Goal: Task Accomplishment & Management: Use online tool/utility

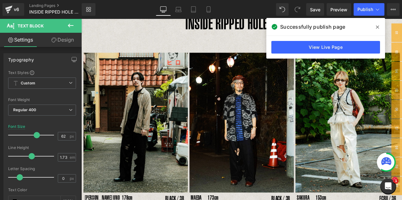
click at [377, 26] on icon at bounding box center [377, 27] width 3 height 5
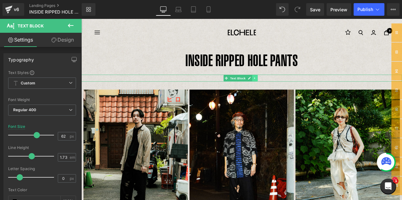
click at [288, 88] on icon at bounding box center [286, 89] width 3 height 4
click at [289, 88] on icon at bounding box center [290, 88] width 3 height 3
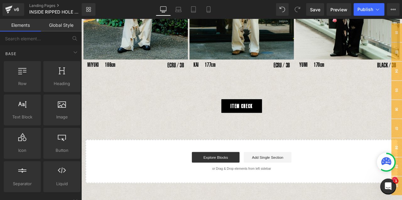
scroll to position [587, 0]
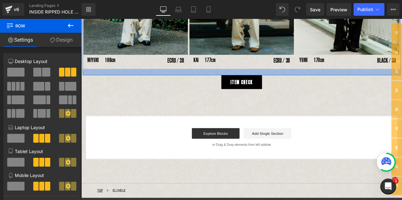
drag, startPoint x: 272, startPoint y: 106, endPoint x: 275, endPoint y: 84, distance: 22.8
click at [275, 84] on div at bounding box center [271, 82] width 377 height 8
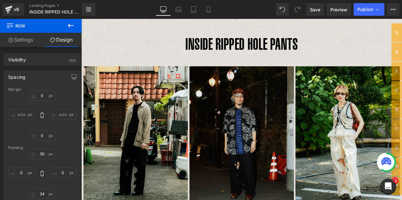
scroll to position [1, 0]
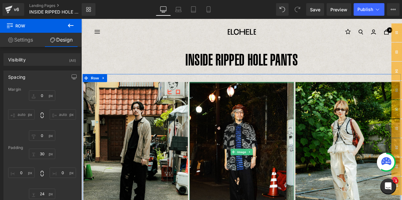
drag, startPoint x: 268, startPoint y: 94, endPoint x: 266, endPoint y: 88, distance: 6.4
click at [268, 94] on div at bounding box center [272, 95] width 124 height 2
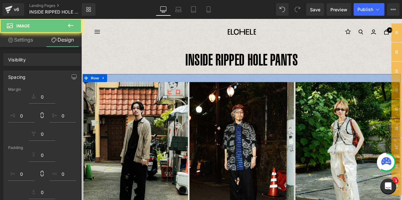
click at [267, 89] on div at bounding box center [271, 88] width 377 height 9
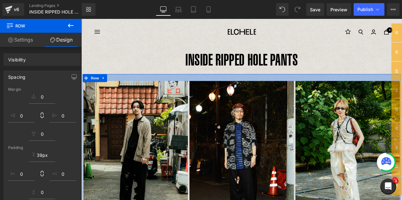
drag, startPoint x: 266, startPoint y: 93, endPoint x: 265, endPoint y: 87, distance: 5.4
click at [266, 87] on div at bounding box center [271, 88] width 377 height 8
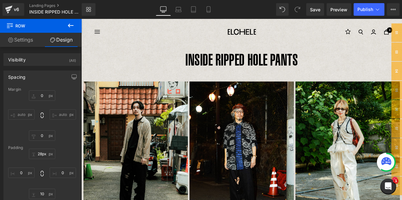
click at [181, 55] on p "INSIDE RIPPED HOLE PANTS" at bounding box center [271, 68] width 380 height 34
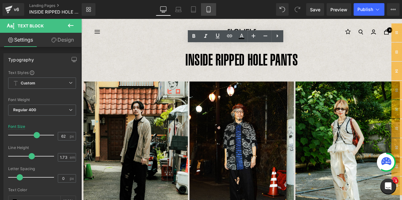
click at [207, 10] on icon at bounding box center [208, 9] width 6 height 6
type input "46"
type input "100"
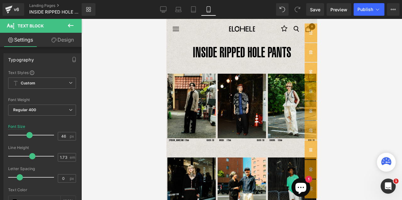
scroll to position [0, 0]
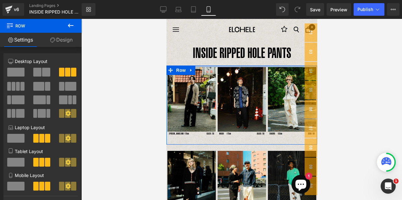
drag, startPoint x: 243, startPoint y: 73, endPoint x: 243, endPoint y: 66, distance: 7.2
click at [243, 66] on div at bounding box center [241, 66] width 151 height 2
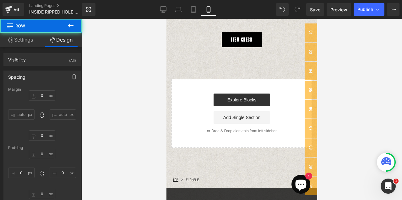
type input "0"
type input "5"
type input "0"
type input "17"
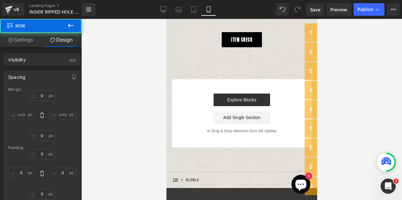
type input "0"
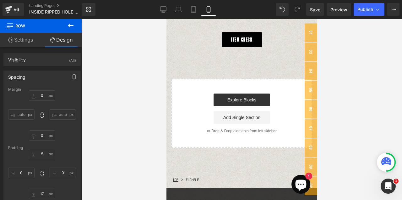
scroll to position [247, 0]
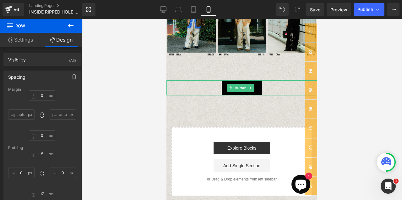
click at [253, 84] on link at bounding box center [251, 88] width 7 height 8
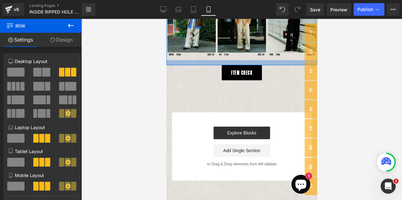
drag, startPoint x: 243, startPoint y: 76, endPoint x: 243, endPoint y: 60, distance: 15.4
click at [243, 60] on div at bounding box center [241, 62] width 151 height 5
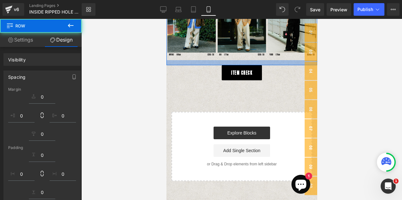
click at [255, 66] on div "ITEM CHECK Button" at bounding box center [241, 72] width 151 height 15
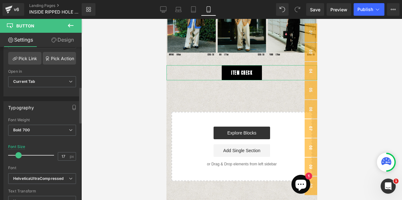
scroll to position [173, 0]
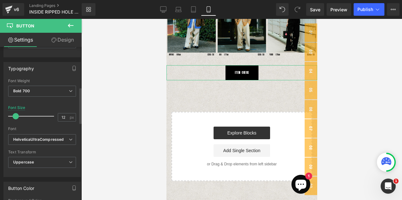
type input "13"
click at [18, 113] on span at bounding box center [17, 116] width 6 height 6
click at [64, 91] on span "Bold 700" at bounding box center [42, 90] width 68 height 11
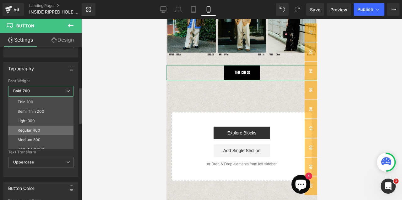
click at [28, 128] on div "Regular 400" at bounding box center [29, 130] width 23 height 4
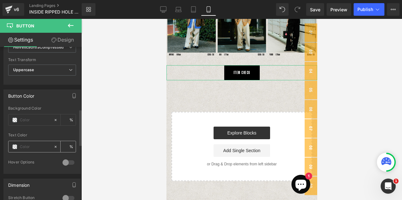
scroll to position [267, 0]
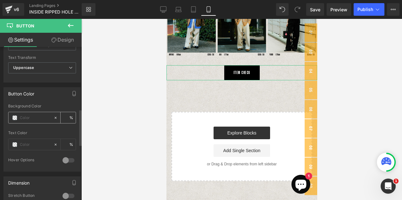
click at [27, 118] on input "text" at bounding box center [35, 117] width 31 height 7
click at [16, 118] on span at bounding box center [14, 117] width 5 height 5
type input "0"
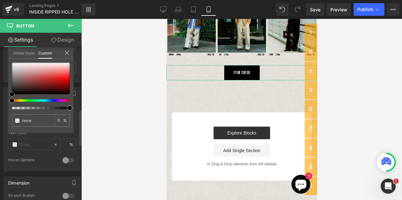
click at [12, 92] on span at bounding box center [11, 93] width 5 height 5
click at [70, 107] on span at bounding box center [69, 107] width 5 height 5
click at [34, 122] on input "none" at bounding box center [33, 120] width 23 height 7
drag, startPoint x: 31, startPoint y: 121, endPoint x: 18, endPoint y: 120, distance: 13.5
click at [18, 120] on div "none" at bounding box center [33, 120] width 43 height 12
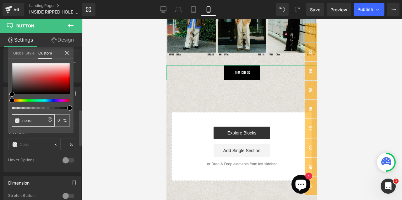
type input "b"
type input "bi"
type input "b"
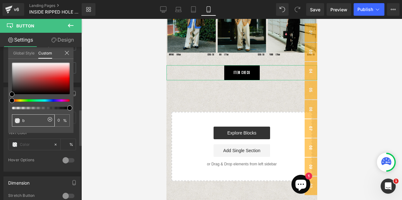
type input "b"
type input "bl"
type input "bla"
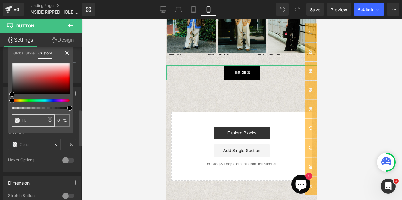
type input "blac"
type input "black"
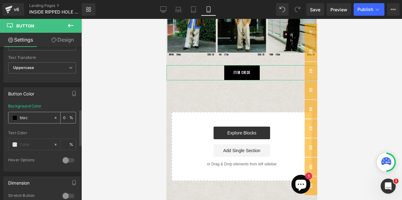
click at [66, 118] on input "0" at bounding box center [66, 117] width 6 height 7
drag, startPoint x: 66, startPoint y: 118, endPoint x: 59, endPoint y: 118, distance: 6.9
click at [61, 118] on div "0 %" at bounding box center [68, 117] width 15 height 11
drag, startPoint x: 65, startPoint y: 117, endPoint x: 54, endPoint y: 116, distance: 11.1
click at [54, 116] on div "70 %" at bounding box center [64, 117] width 22 height 11
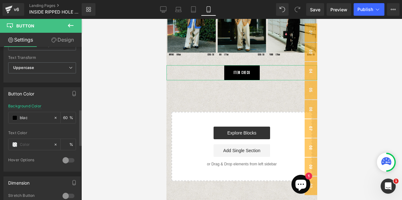
type input "60"
click at [68, 102] on div "Button Color blac Background Color blac 60 % Text Color % 0 Hover Options Backg…" at bounding box center [41, 129] width 77 height 84
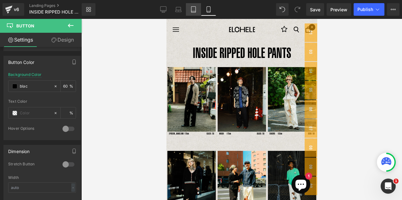
click at [191, 11] on icon at bounding box center [193, 9] width 6 height 6
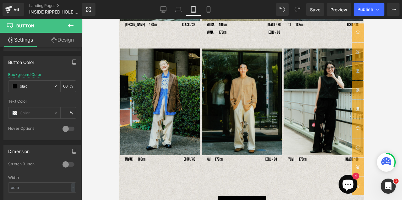
scroll to position [334, 0]
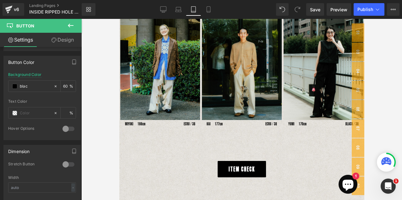
click at [238, 152] on body "コンテンツへスキップ ナビゲーション [GEOGRAPHIC_DATA] 0 CART カートが空です ショッピングを開始する 注文メモの追加 保存 INSI…" at bounding box center [241, 95] width 245 height 820
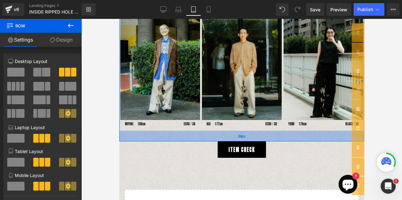
drag, startPoint x: 241, startPoint y: 156, endPoint x: 239, endPoint y: 137, distance: 19.3
click at [239, 137] on div "34px" at bounding box center [241, 135] width 245 height 11
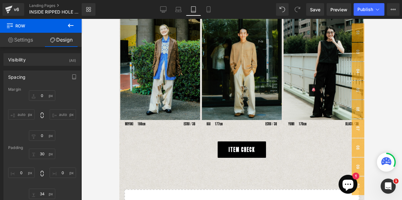
drag, startPoint x: 180, startPoint y: 10, endPoint x: 184, endPoint y: 18, distance: 9.0
click at [179, 10] on icon at bounding box center [178, 9] width 6 height 6
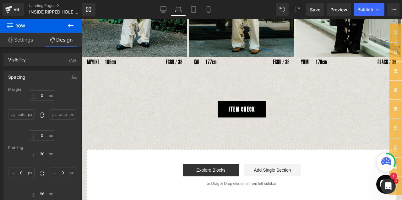
scroll to position [526, 0]
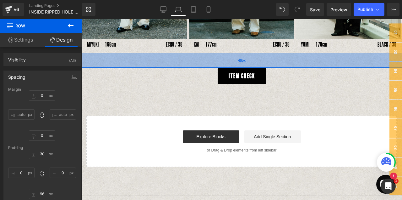
drag, startPoint x: 244, startPoint y: 75, endPoint x: 242, endPoint y: 60, distance: 15.5
click at [242, 60] on div "46px" at bounding box center [241, 60] width 321 height 14
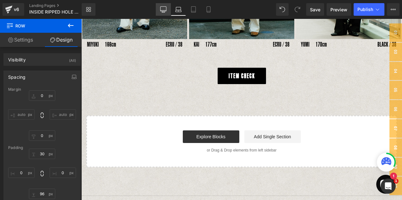
click at [165, 9] on icon at bounding box center [163, 9] width 6 height 6
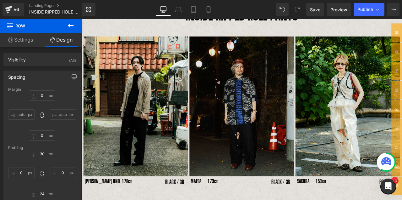
scroll to position [0, 0]
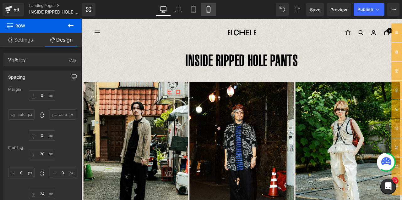
click at [210, 10] on icon at bounding box center [208, 9] width 6 height 6
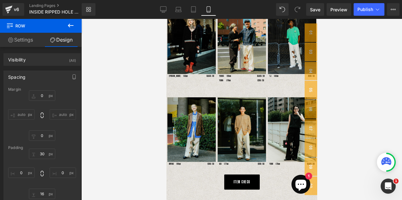
scroll to position [63, 0]
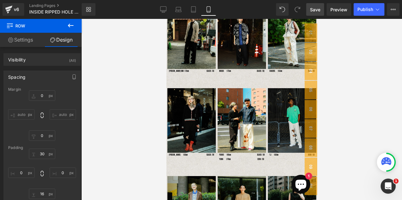
click at [320, 8] on span "Save" at bounding box center [315, 9] width 10 height 7
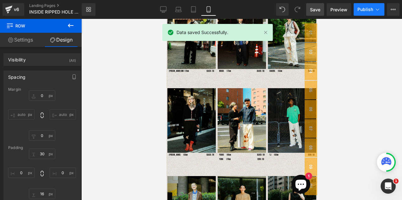
click at [366, 10] on span "Publish" at bounding box center [366, 9] width 16 height 5
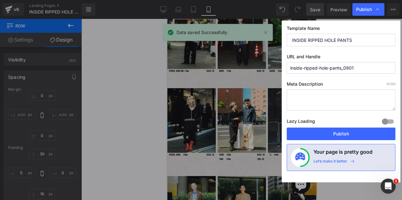
click at [318, 139] on button "Publish" at bounding box center [341, 133] width 109 height 13
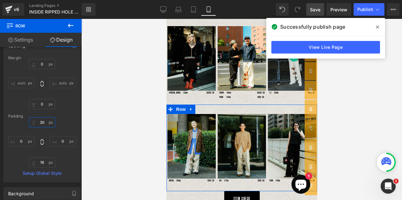
scroll to position [125, 0]
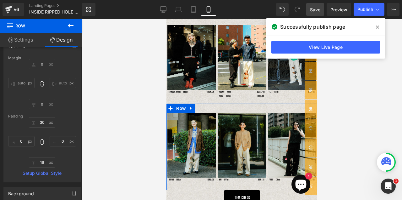
click at [378, 27] on icon at bounding box center [377, 26] width 3 height 3
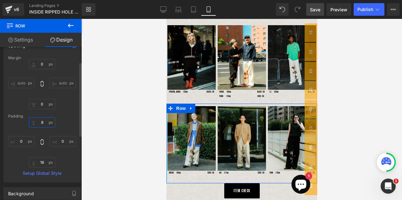
type input "0"
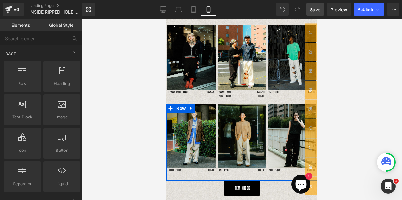
click at [135, 126] on div at bounding box center [241, 109] width 321 height 181
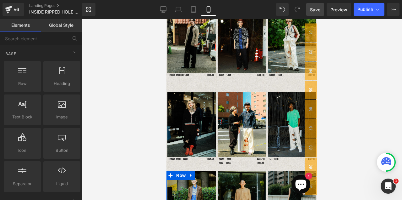
scroll to position [78, 0]
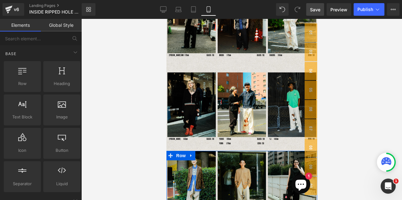
click at [205, 63] on div "Image [PERSON_NAME] UNO 178cm Text Block BLACK / 38 Text Block Row Image MAEDA　…" at bounding box center [241, 26] width 151 height 79
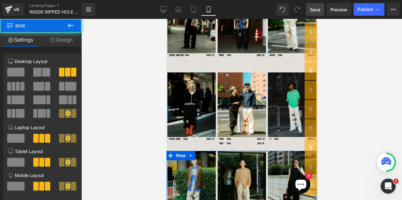
click at [199, 70] on div "Image [PERSON_NAME]　158cm Text Block BLACK / 36 Text Block Row Image YUUKA　160c…" at bounding box center [241, 108] width 151 height 85
click at [202, 68] on div "Image [PERSON_NAME]　158cm Text Block BLACK / 36 Text Block Row Image YUUKA　160c…" at bounding box center [241, 108] width 151 height 85
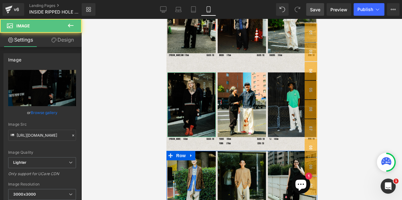
click at [203, 72] on div "Image" at bounding box center [191, 104] width 48 height 64
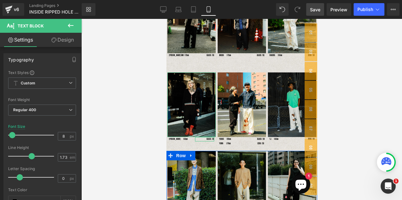
click at [202, 138] on div "BLACK / 36 Text Block" at bounding box center [204, 139] width 19 height 4
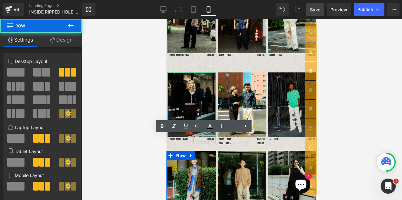
click at [183, 143] on div "Image [PERSON_NAME]　158cm Text Block BLACK / 36 Text Block Row Image YUUKA　160c…" at bounding box center [241, 108] width 151 height 85
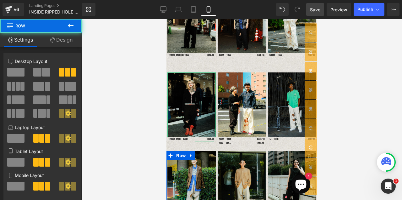
click at [168, 147] on div "Image [PERSON_NAME]　158cm Text Block BLACK / 36 Text Block Row Image YUUKA　160c…" at bounding box center [241, 108] width 151 height 85
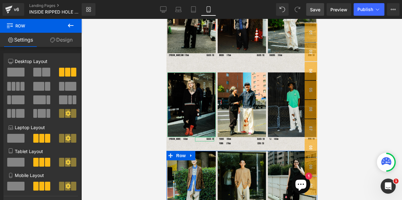
click at [169, 69] on div "Image [PERSON_NAME]　158cm Text Block BLACK / 36 Text Block Row Image YUUKA　160c…" at bounding box center [241, 108] width 151 height 85
click at [167, 66] on div "Image [PERSON_NAME]　158cm Text Block BLACK / 36 Text Block Row Image YUUKA　160c…" at bounding box center [241, 108] width 151 height 85
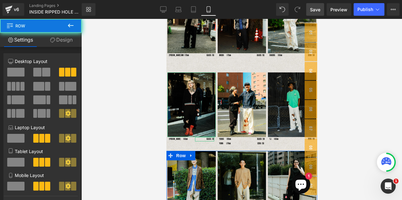
click at [175, 64] on div "Image [PERSON_NAME] UNO 178cm Text Block BLACK / 38 Text Block Row Image MAEDA　…" at bounding box center [241, 26] width 151 height 79
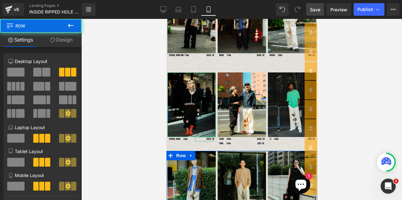
click at [203, 62] on div "Image [PERSON_NAME] UNO 178cm Text Block BLACK / 38 Text Block Row Image MAEDA　…" at bounding box center [241, 26] width 151 height 79
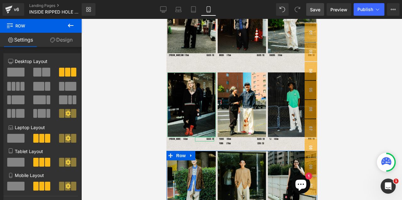
scroll to position [0, 0]
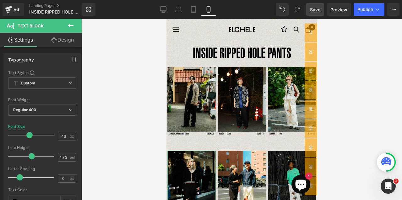
click at [233, 63] on div "INSIDE RIPPED HOLE PANTS Text Block" at bounding box center [241, 52] width 151 height 25
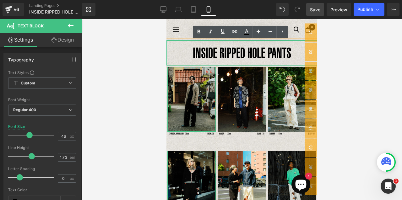
click at [195, 77] on img at bounding box center [191, 99] width 48 height 64
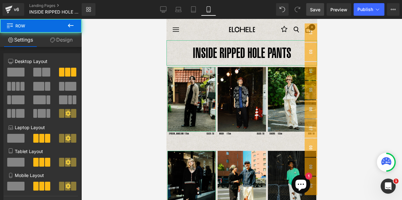
click at [199, 148] on div "Image [PERSON_NAME]　158cm Text Block BLACK / 36 Text Block Row Image YUUKA　160c…" at bounding box center [241, 186] width 151 height 85
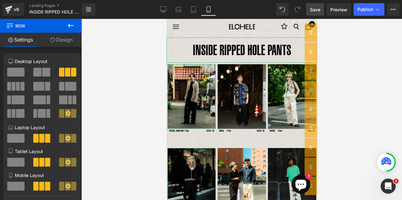
scroll to position [110, 0]
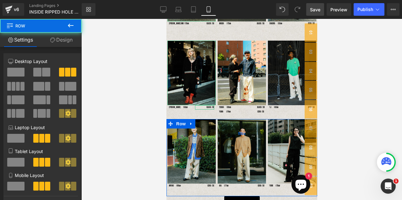
click at [191, 142] on div "89px" at bounding box center [241, 133] width 151 height 28
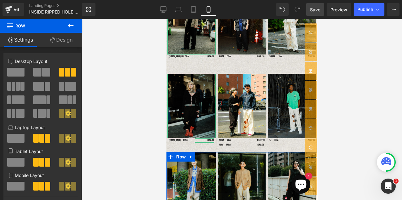
scroll to position [63, 0]
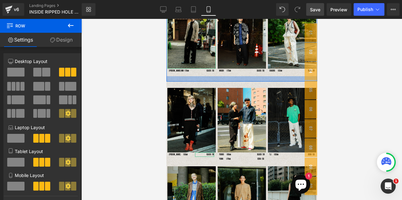
click at [173, 80] on div "Image [PERSON_NAME] UNO 178cm Text Block BLACK / 38 Text Block Row Image MAEDA　…" at bounding box center [241, 42] width 151 height 79
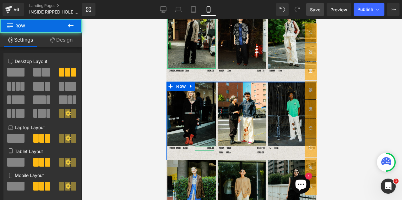
drag, startPoint x: 227, startPoint y: 86, endPoint x: 228, endPoint y: 78, distance: 8.5
click at [228, 78] on div "INSIDE RIPPED HOLE PANTS Text Block Image [PERSON_NAME] UNO 178cm Text Block BL…" at bounding box center [241, 164] width 151 height 375
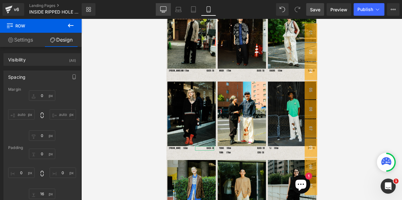
click at [165, 10] on icon at bounding box center [163, 10] width 6 height 0
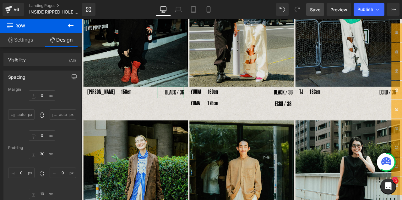
scroll to position [345, 0]
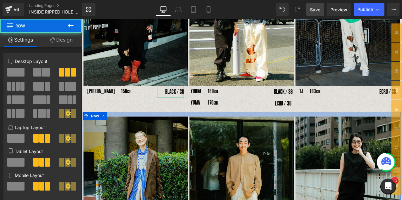
drag, startPoint x: 249, startPoint y: 136, endPoint x: 249, endPoint y: 133, distance: 3.8
click at [249, 133] on div at bounding box center [271, 131] width 377 height 6
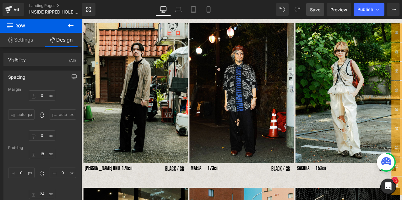
scroll to position [0, 0]
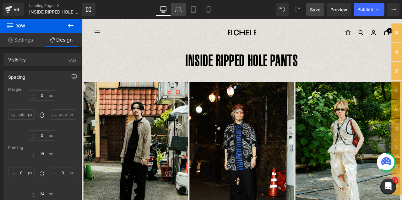
click at [178, 12] on icon at bounding box center [178, 9] width 6 height 6
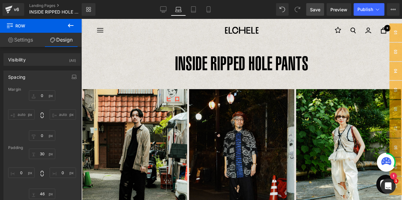
scroll to position [1, 0]
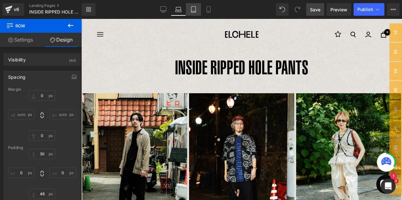
click at [195, 9] on icon at bounding box center [193, 9] width 6 height 6
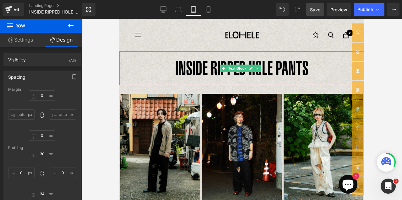
click at [213, 62] on p "INSIDE RIPPED HOLE PANTS" at bounding box center [241, 68] width 245 height 34
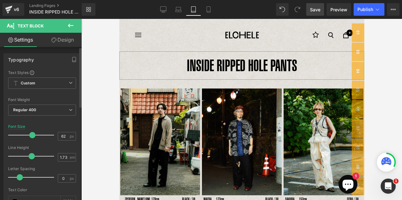
drag, startPoint x: 35, startPoint y: 134, endPoint x: 30, endPoint y: 132, distance: 5.1
click at [30, 132] on span at bounding box center [32, 135] width 6 height 6
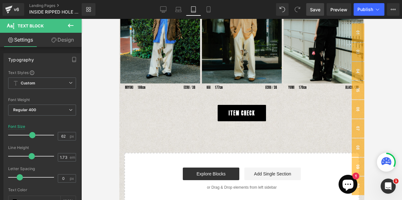
scroll to position [383, 0]
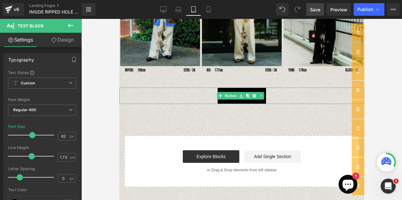
click at [253, 87] on span "ITEM CHECK" at bounding box center [241, 95] width 26 height 16
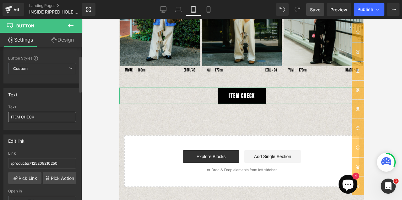
scroll to position [47, 0]
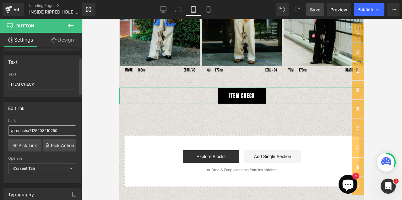
click at [34, 134] on input "/products/7125208210250" at bounding box center [42, 130] width 68 height 10
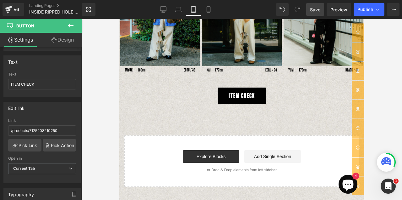
drag, startPoint x: 59, startPoint y: 128, endPoint x: -9, endPoint y: 126, distance: 68.2
click at [0, 126] on html "Row You are previewing how the will restyle your page. You can not edit Element…" at bounding box center [201, 100] width 402 height 200
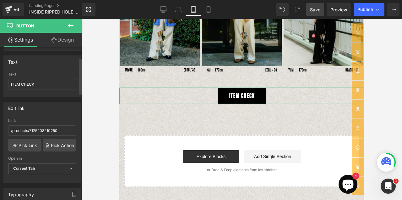
click at [58, 119] on div "Link" at bounding box center [42, 120] width 68 height 4
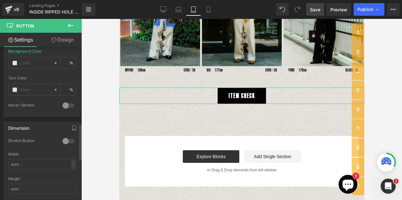
scroll to position [330, 0]
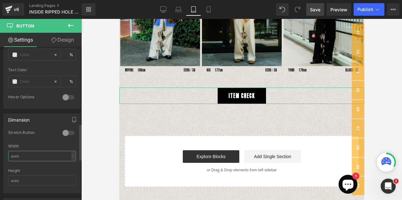
click at [41, 158] on input "text" at bounding box center [42, 155] width 68 height 10
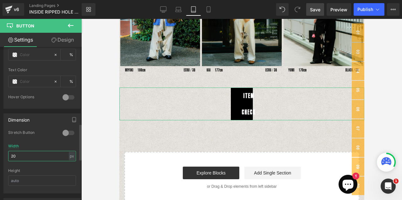
type input "2"
type input "5"
type input "60"
click at [27, 181] on input "text" at bounding box center [42, 180] width 68 height 10
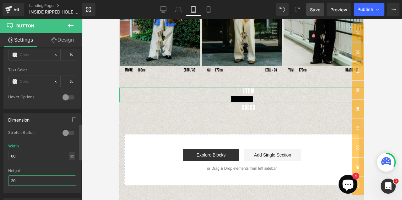
type input "20"
click at [72, 156] on div "px" at bounding box center [72, 155] width 6 height 8
click at [69, 155] on div "px" at bounding box center [72, 155] width 6 height 8
click at [71, 156] on div "px" at bounding box center [72, 155] width 6 height 8
click at [69, 167] on li "%" at bounding box center [72, 165] width 8 height 9
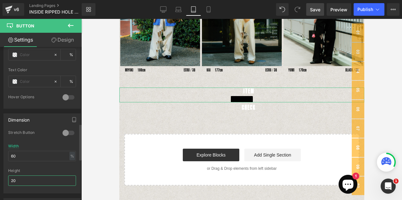
click at [69, 181] on input "20" at bounding box center [42, 180] width 68 height 10
drag, startPoint x: 17, startPoint y: 150, endPoint x: 8, endPoint y: 151, distance: 8.8
click at [8, 151] on div "0 Stretch Button Width 60 % % px Height 20" at bounding box center [42, 161] width 77 height 63
drag, startPoint x: 27, startPoint y: 158, endPoint x: -2, endPoint y: 157, distance: 29.5
click at [0, 157] on html "Row You are previewing how the will restyle your page. You can not edit Element…" at bounding box center [201, 100] width 402 height 200
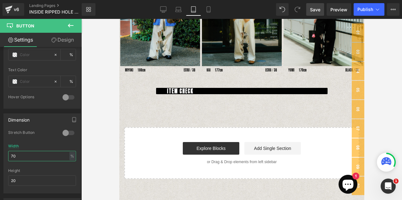
type input "7"
type input "6"
type input "5"
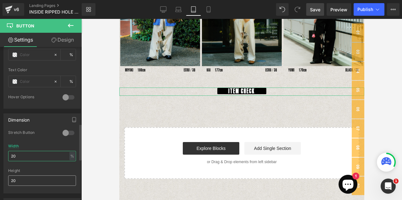
type input "20"
click at [30, 180] on input "20" at bounding box center [42, 180] width 68 height 10
type input "2"
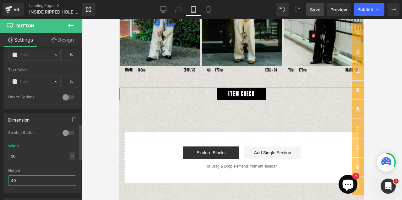
type input "4"
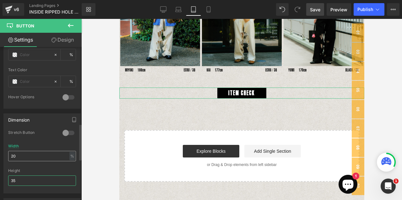
type input "35"
click at [27, 158] on input "20" at bounding box center [42, 155] width 68 height 10
type input "2"
type input "3"
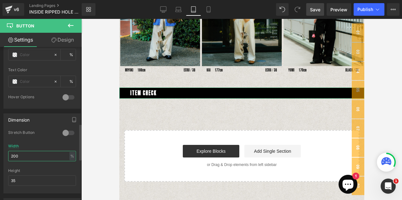
type input "20"
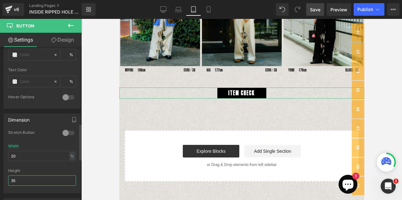
click at [23, 180] on input "35" at bounding box center [42, 180] width 68 height 10
click at [74, 168] on div "0 Stretch Button Width 20 % % px Height 35" at bounding box center [42, 161] width 77 height 63
click at [72, 182] on input "35" at bounding box center [42, 180] width 68 height 10
click at [52, 192] on div at bounding box center [42, 191] width 68 height 4
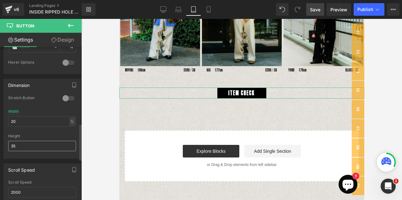
scroll to position [408, 0]
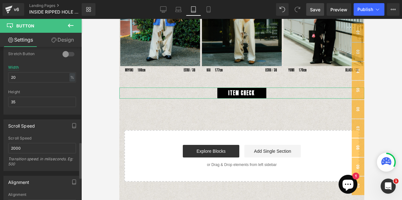
click at [43, 114] on div "Scroll Speed 2000 Scroll Speed 2000 Transition speed. in miliseconds. Eg: 500" at bounding box center [42, 142] width 85 height 56
click at [211, 10] on icon at bounding box center [208, 9] width 6 height 6
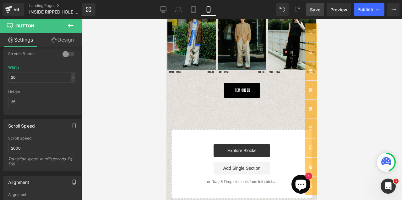
scroll to position [212, 0]
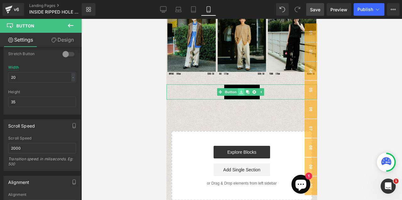
click at [243, 90] on div "ITEM CHECK Button" at bounding box center [241, 91] width 151 height 15
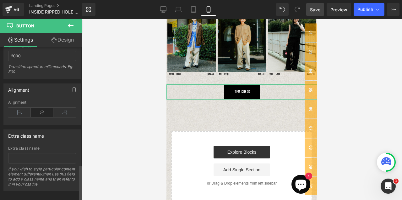
scroll to position [506, 0]
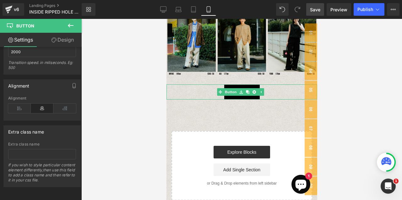
click at [225, 90] on div "ITEM CHECK Button" at bounding box center [241, 91] width 151 height 15
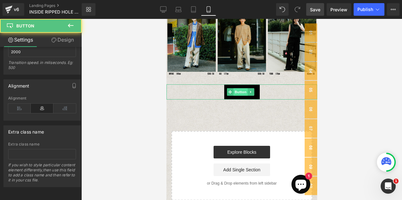
click at [237, 90] on span "Button" at bounding box center [240, 92] width 14 height 8
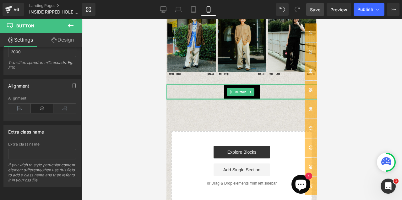
click at [240, 98] on div at bounding box center [241, 99] width 151 height 2
click at [216, 89] on div "ITEM CHECK" at bounding box center [241, 91] width 151 height 15
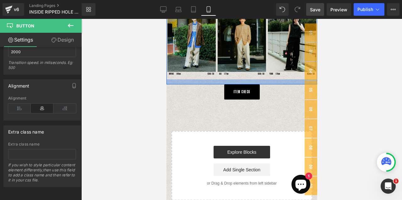
click at [201, 79] on div at bounding box center [241, 81] width 151 height 5
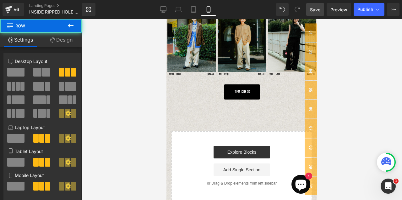
click at [203, 98] on div "INSIDE RIPPED HOLE PANTS Text Block Image [PERSON_NAME] UNO 178cm Text Block BL…" at bounding box center [241, 12] width 151 height 375
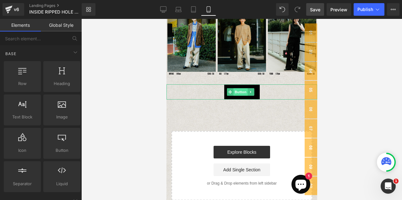
click at [245, 91] on span "Button" at bounding box center [240, 92] width 14 height 8
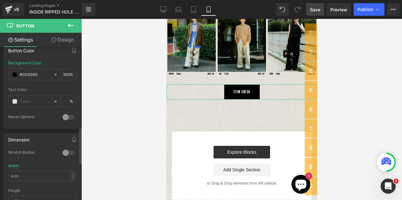
scroll to position [346, 0]
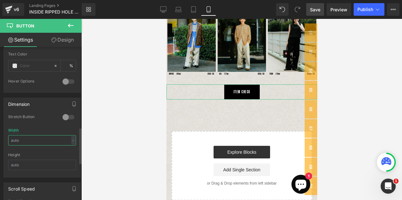
click at [19, 143] on input "text" at bounding box center [42, 140] width 68 height 10
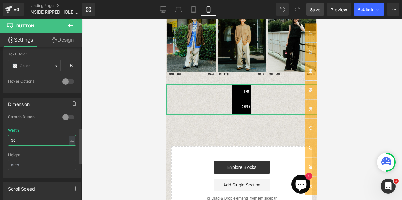
type input "3"
type input "40"
click at [21, 162] on input "text" at bounding box center [42, 164] width 68 height 10
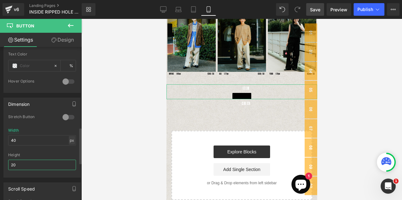
type input "20"
click at [71, 141] on div "px" at bounding box center [72, 140] width 6 height 8
click at [71, 151] on li "%" at bounding box center [72, 149] width 8 height 9
click at [42, 163] on input "20" at bounding box center [42, 164] width 68 height 10
drag, startPoint x: 24, startPoint y: 141, endPoint x: 2, endPoint y: 141, distance: 22.0
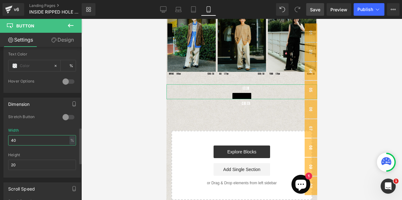
click at [2, 141] on div "Dimension 0 Stretch Button Width 40 % % px Height 20" at bounding box center [42, 135] width 85 height 85
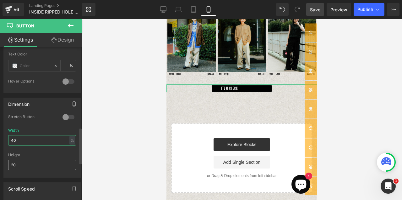
type input "40"
click at [55, 162] on input "20" at bounding box center [42, 164] width 68 height 10
click at [70, 166] on input "20" at bounding box center [42, 164] width 68 height 10
click at [62, 152] on div "Height" at bounding box center [42, 154] width 68 height 4
drag, startPoint x: 27, startPoint y: 165, endPoint x: -2, endPoint y: 163, distance: 28.7
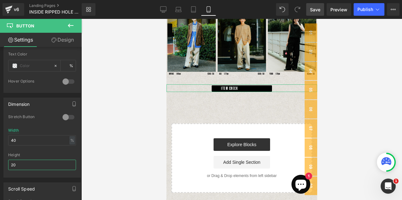
click at [0, 163] on html "Button You are previewing how the will restyle your page. You can not edit Elem…" at bounding box center [201, 100] width 402 height 200
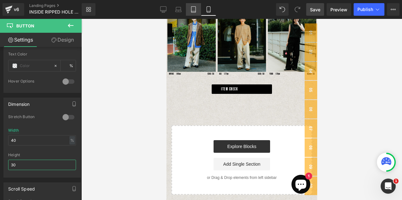
type input "30"
click at [193, 11] on icon at bounding box center [193, 11] width 4 height 0
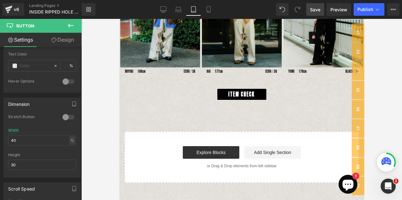
scroll to position [383, 0]
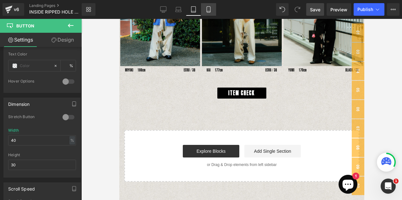
click at [206, 11] on icon at bounding box center [208, 9] width 6 height 6
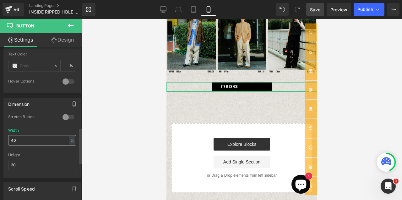
scroll to position [212, 0]
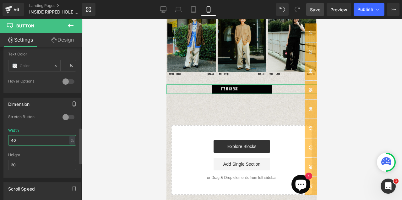
drag, startPoint x: 23, startPoint y: 139, endPoint x: 0, endPoint y: 139, distance: 23.0
click at [0, 139] on div "Dimension 0 Stretch Button Width 40 % % px Height 30" at bounding box center [42, 135] width 85 height 85
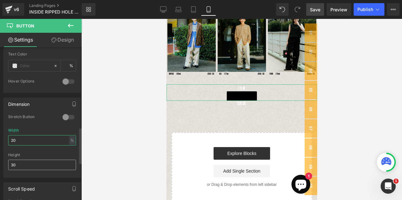
type input "20"
drag, startPoint x: 20, startPoint y: 164, endPoint x: -1, endPoint y: 164, distance: 21.1
click at [0, 164] on html "Button You are previewing how the will restyle your page. You can not edit Elem…" at bounding box center [201, 100] width 402 height 200
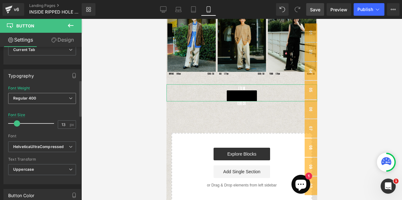
scroll to position [141, 0]
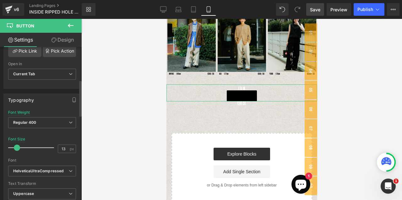
type input "35"
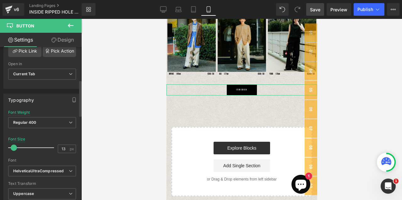
drag, startPoint x: 18, startPoint y: 149, endPoint x: 15, endPoint y: 148, distance: 3.2
click at [15, 148] on span at bounding box center [14, 147] width 6 height 6
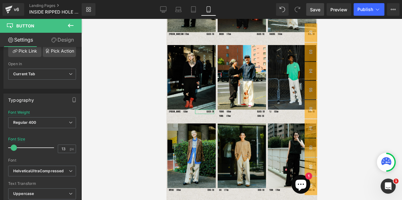
scroll to position [88, 0]
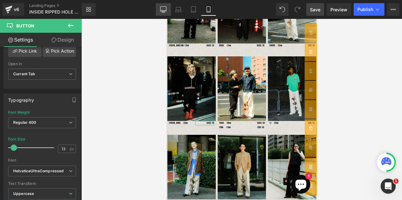
click at [166, 10] on icon at bounding box center [163, 9] width 6 height 5
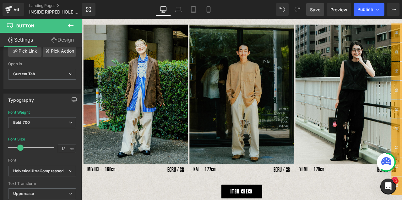
scroll to position [460, 0]
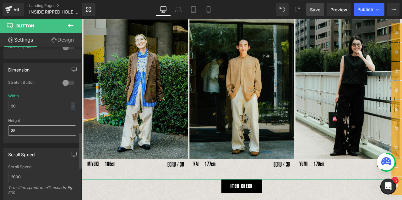
scroll to position [408, 0]
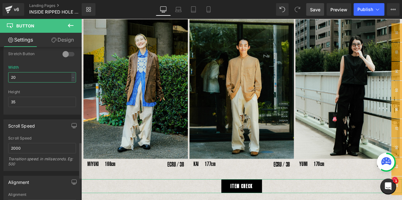
click at [24, 79] on input "20" at bounding box center [42, 77] width 68 height 10
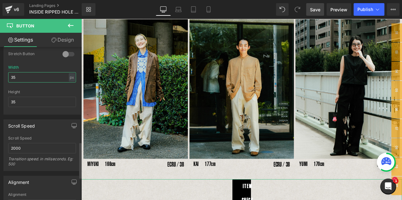
type input "3"
type input "4"
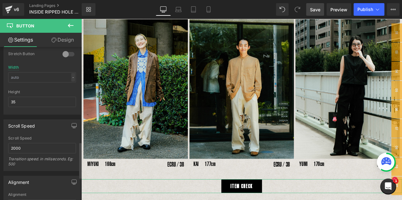
click at [72, 78] on div "-" at bounding box center [73, 77] width 4 height 8
click at [69, 87] on li "%" at bounding box center [72, 86] width 8 height 9
click at [39, 80] on input "text" at bounding box center [42, 77] width 68 height 10
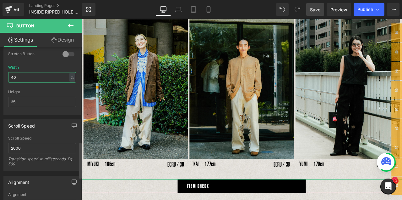
type input "4"
type input "3"
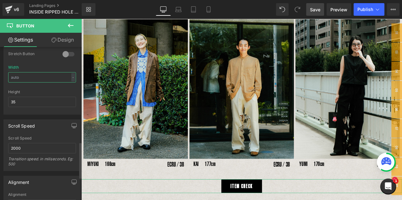
type input "5"
type input "20"
click at [38, 103] on input "35" at bounding box center [42, 101] width 68 height 10
type input "4"
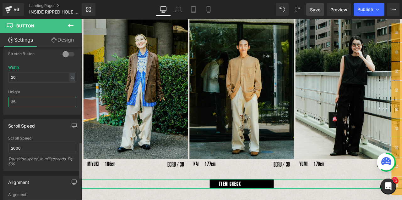
type input "35"
click at [54, 111] on div at bounding box center [42, 112] width 68 height 4
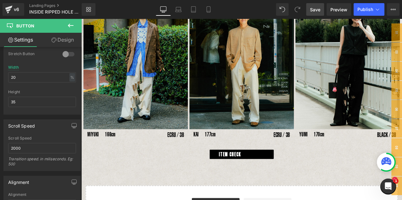
scroll to position [523, 0]
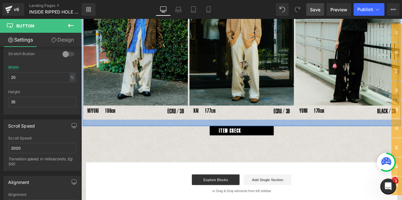
click at [280, 148] on link at bounding box center [280, 151] width 7 height 8
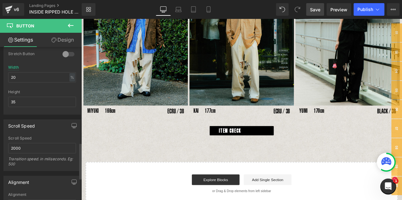
scroll to position [506, 0]
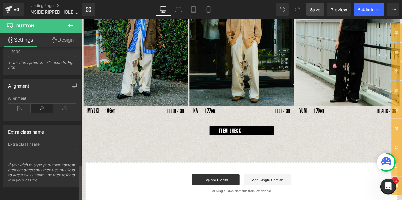
click at [40, 107] on icon at bounding box center [42, 107] width 23 height 9
click at [236, 153] on link "ITEM CHECK" at bounding box center [271, 150] width 76 height 11
click at [24, 108] on icon at bounding box center [19, 107] width 23 height 9
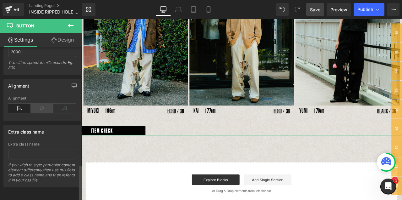
click at [32, 108] on icon at bounding box center [42, 107] width 23 height 9
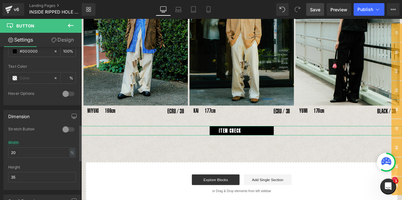
scroll to position [318, 0]
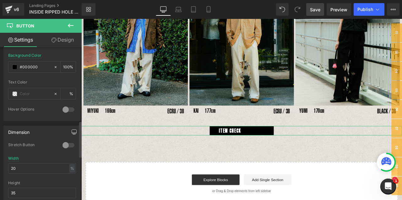
click at [73, 131] on icon "button" at bounding box center [74, 131] width 5 height 5
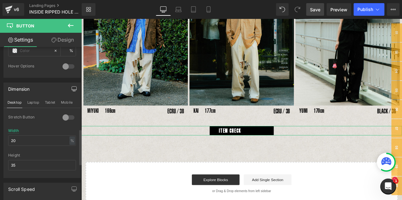
scroll to position [380, 0]
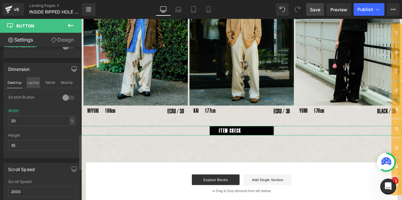
click at [34, 82] on button "Laptop" at bounding box center [33, 82] width 13 height 11
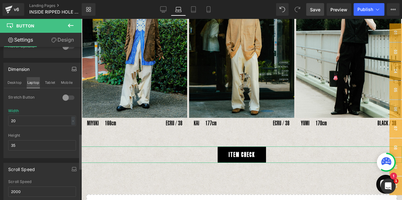
scroll to position [445, 0]
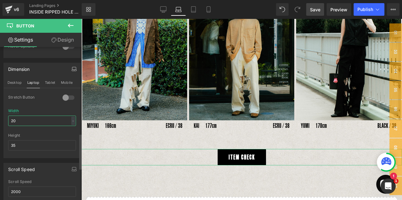
click at [26, 123] on input "20" at bounding box center [42, 120] width 68 height 10
click at [64, 84] on button "Mobile" at bounding box center [66, 82] width 13 height 11
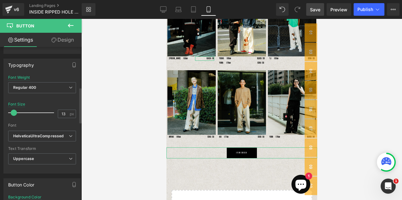
scroll to position [176, 0]
drag, startPoint x: 14, startPoint y: 113, endPoint x: -7, endPoint y: 113, distance: 20.7
click at [0, 113] on html "Button You are previewing how the will restyle your page. You can not edit Elem…" at bounding box center [201, 100] width 402 height 200
